Goal: Task Accomplishment & Management: Use online tool/utility

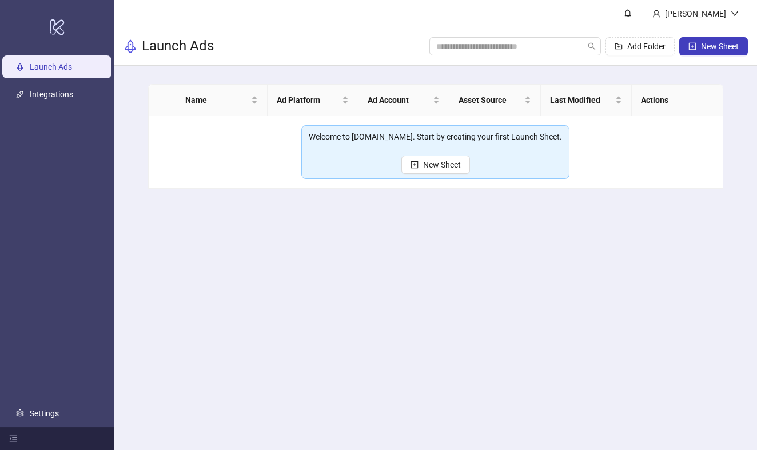
scroll to position [-2, -1]
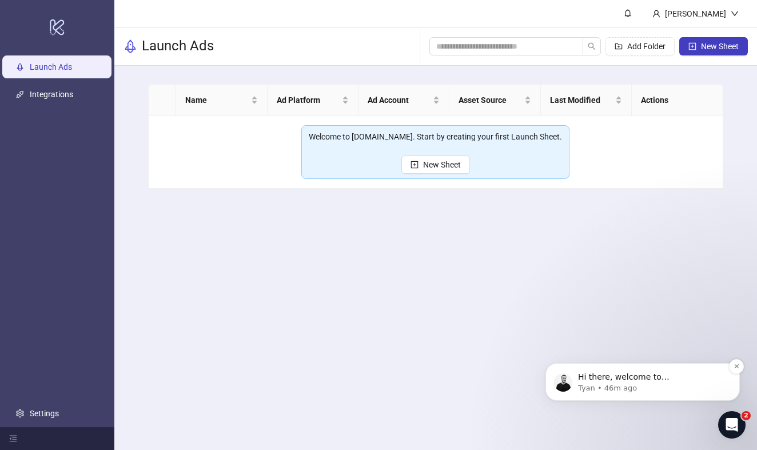
click at [680, 386] on p "Tyan • 46m ago" at bounding box center [652, 388] width 148 height 10
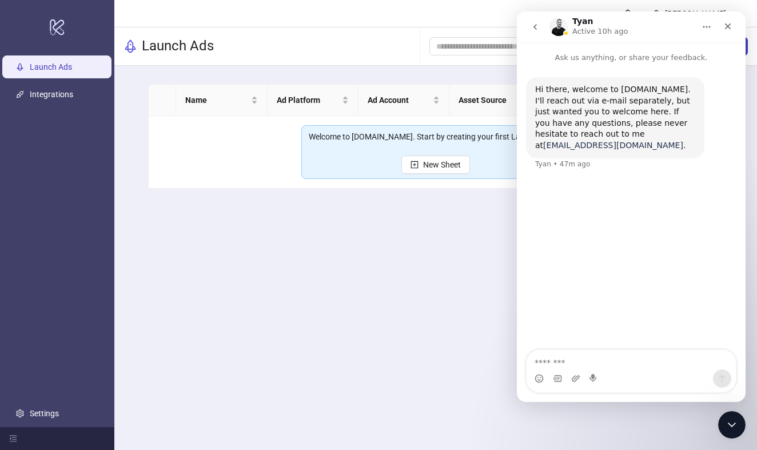
drag, startPoint x: 604, startPoint y: 134, endPoint x: 658, endPoint y: 136, distance: 53.8
click at [658, 136] on div "Hi there, welcome to [DOMAIN_NAME]. I'll reach out via e-mail separately, but j…" at bounding box center [615, 118] width 160 height 68
copy div "[EMAIL_ADDRESS][DOMAIN_NAME]"
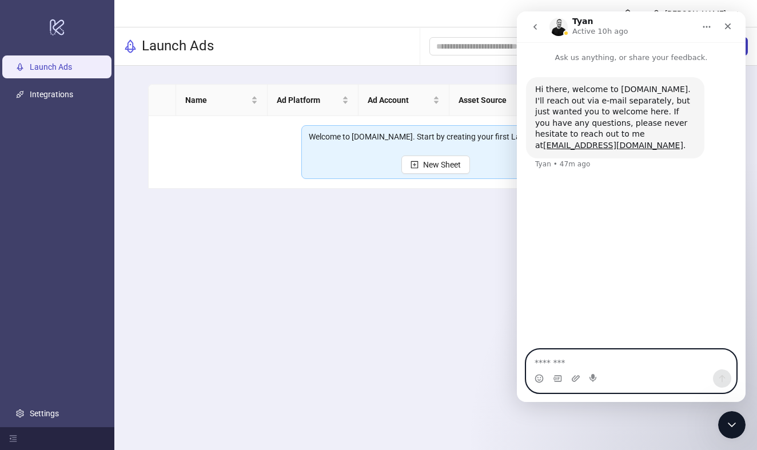
click at [617, 358] on textarea "Message…" at bounding box center [631, 359] width 209 height 19
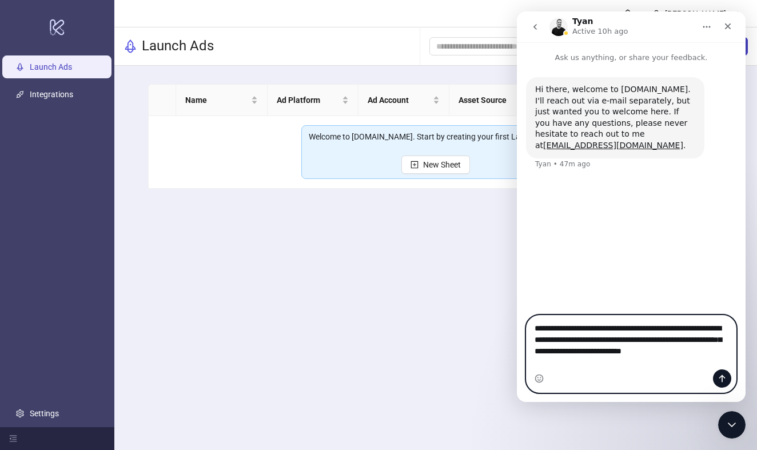
type textarea "**********"
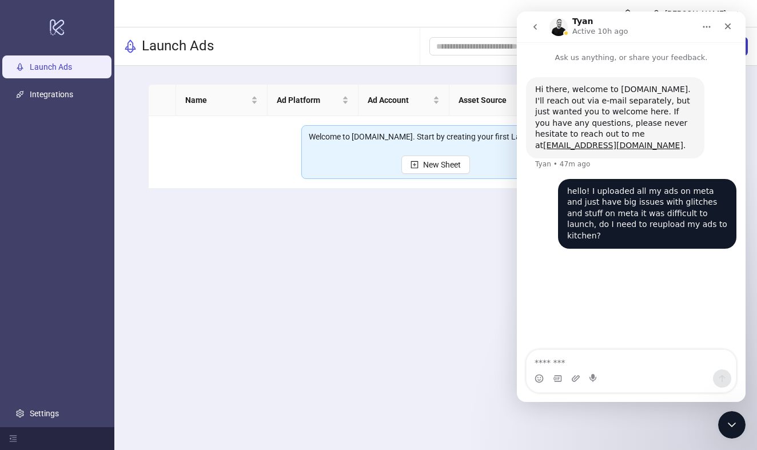
click at [660, 93] on div "Hi there, welcome to [DOMAIN_NAME]. I'll reach out via e-mail separately, but j…" at bounding box center [615, 118] width 160 height 68
click at [423, 160] on button "New Sheet" at bounding box center [436, 165] width 69 height 18
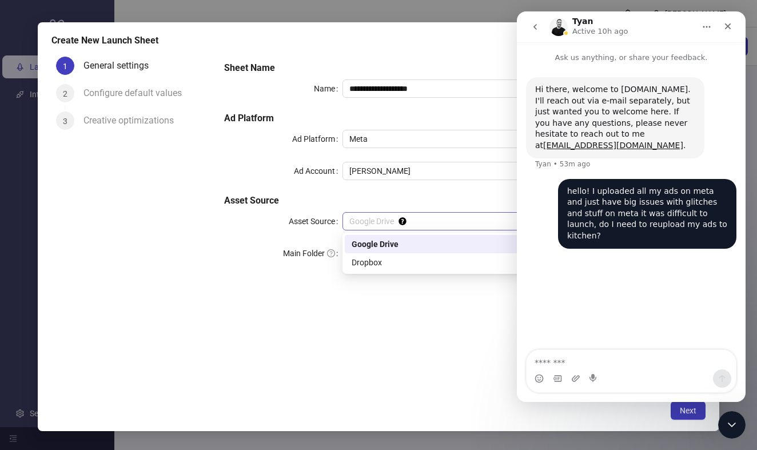
click at [379, 225] on span "Google Drive" at bounding box center [520, 221] width 340 height 17
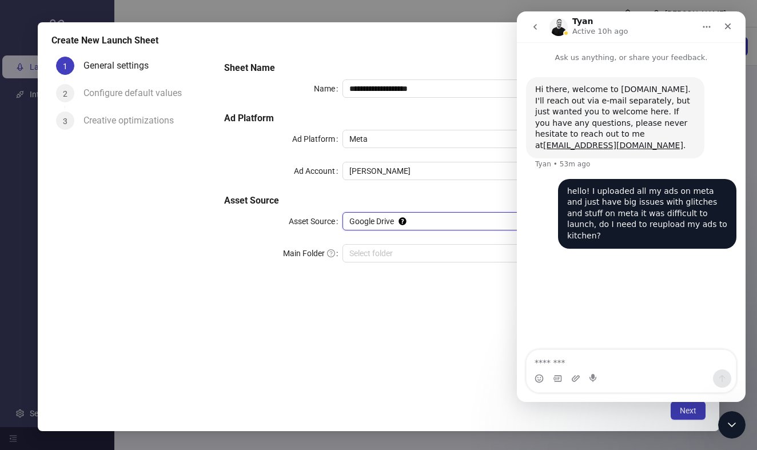
click at [358, 216] on span "Google Drive" at bounding box center [520, 221] width 340 height 17
click at [367, 247] on input "Main Folder" at bounding box center [515, 253] width 330 height 17
click at [727, 23] on icon "Close" at bounding box center [728, 26] width 9 height 9
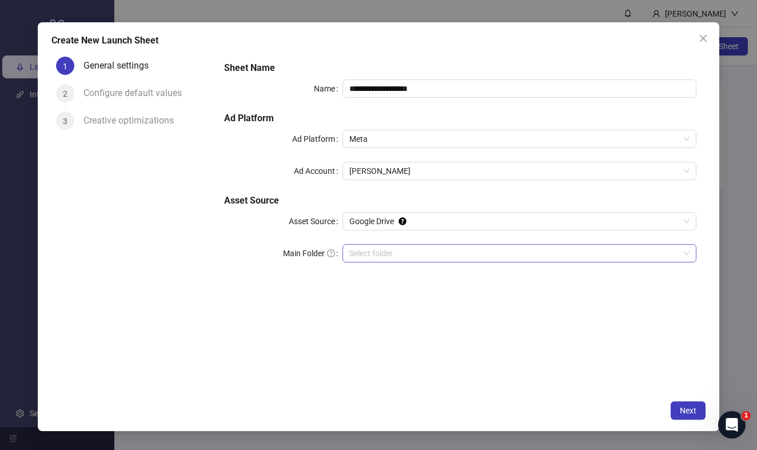
click at [375, 244] on div "Select folder" at bounding box center [520, 253] width 354 height 18
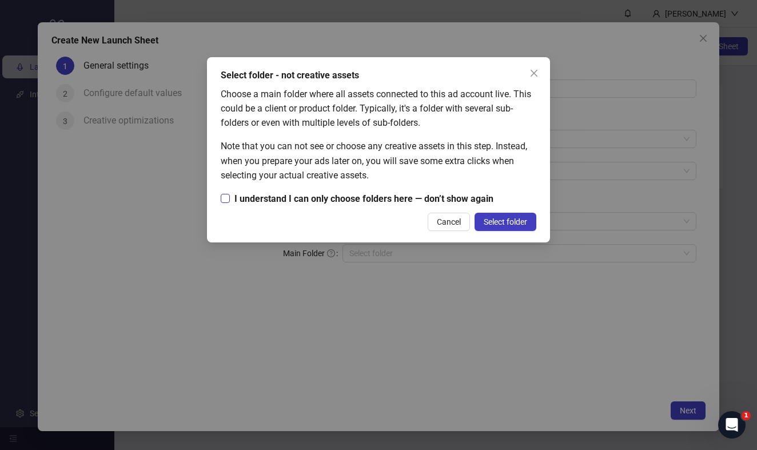
click at [387, 200] on span "I understand I can only choose folders here — don’t show again" at bounding box center [364, 199] width 268 height 14
click at [501, 220] on span "Select folder" at bounding box center [505, 221] width 43 height 9
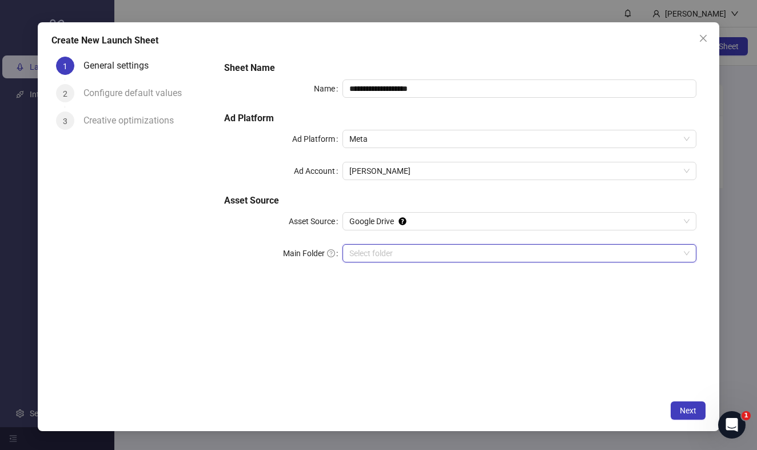
click at [384, 250] on input "Main Folder" at bounding box center [515, 253] width 330 height 17
